Goal: Information Seeking & Learning: Learn about a topic

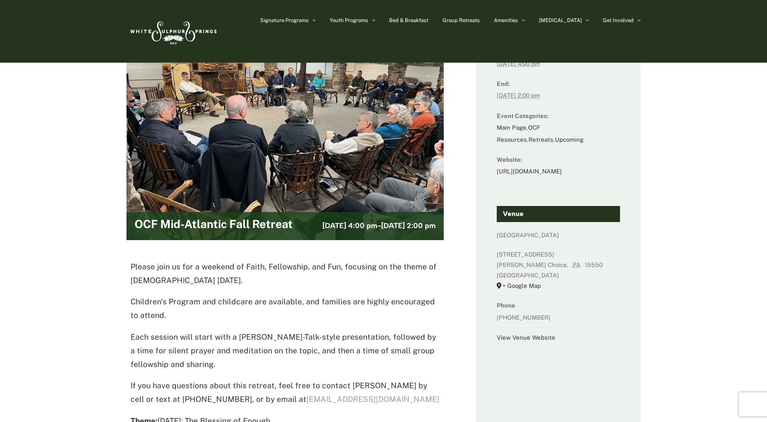
scroll to position [80, 0]
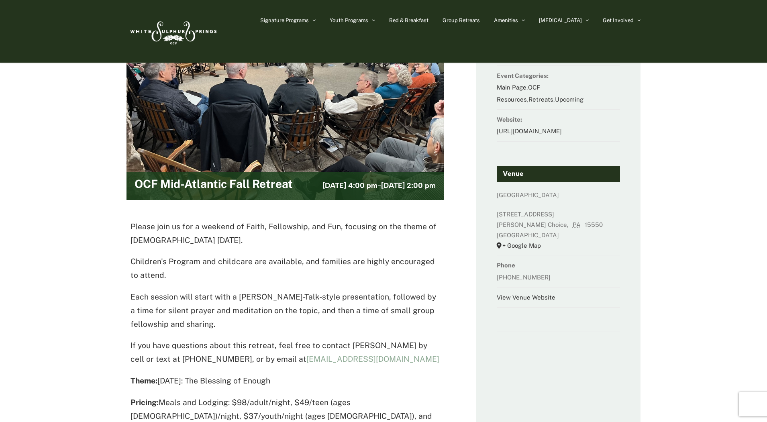
click at [501, 218] on span "[STREET_ADDRESS]" at bounding box center [525, 214] width 57 height 7
drag, startPoint x: 501, startPoint y: 249, endPoint x: 564, endPoint y: 252, distance: 63.1
click at [554, 218] on span "[STREET_ADDRESS]" at bounding box center [525, 214] width 57 height 7
copy span "[STREET_ADDRESS]"
click at [530, 130] on link "[URL][DOMAIN_NAME]" at bounding box center [529, 131] width 65 height 7
